Goal: Find specific page/section: Find specific page/section

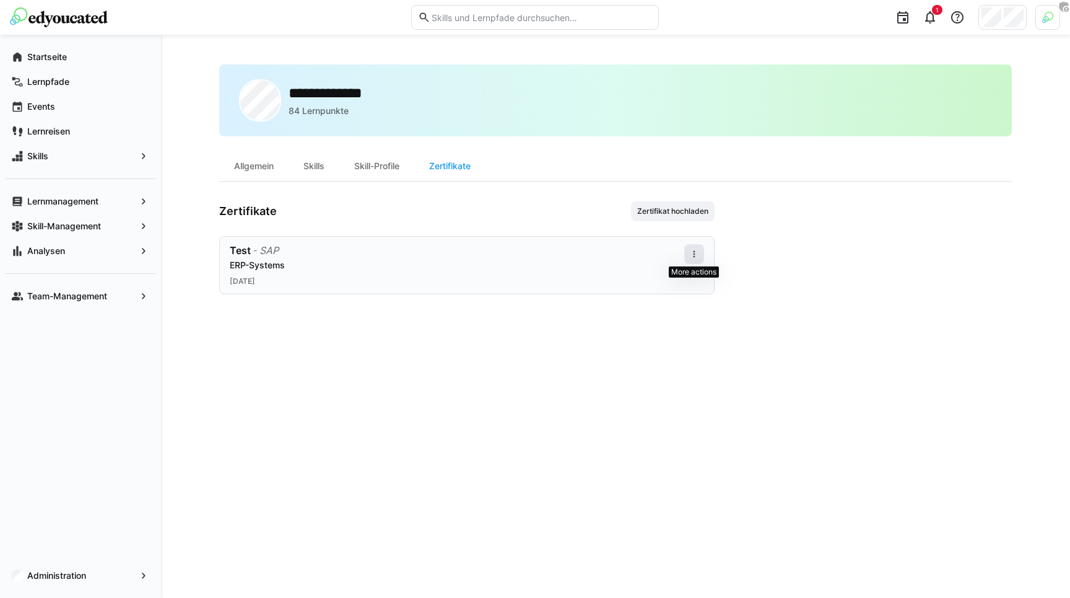
click at [698, 258] on eds-icon at bounding box center [694, 254] width 10 height 10
click at [597, 206] on div "Zertifikate Zertifikat hochladen" at bounding box center [466, 211] width 495 height 20
click at [0, 0] on app-navigation-label "Team-Management" at bounding box center [0, 0] width 0 height 0
